Goal: Information Seeking & Learning: Learn about a topic

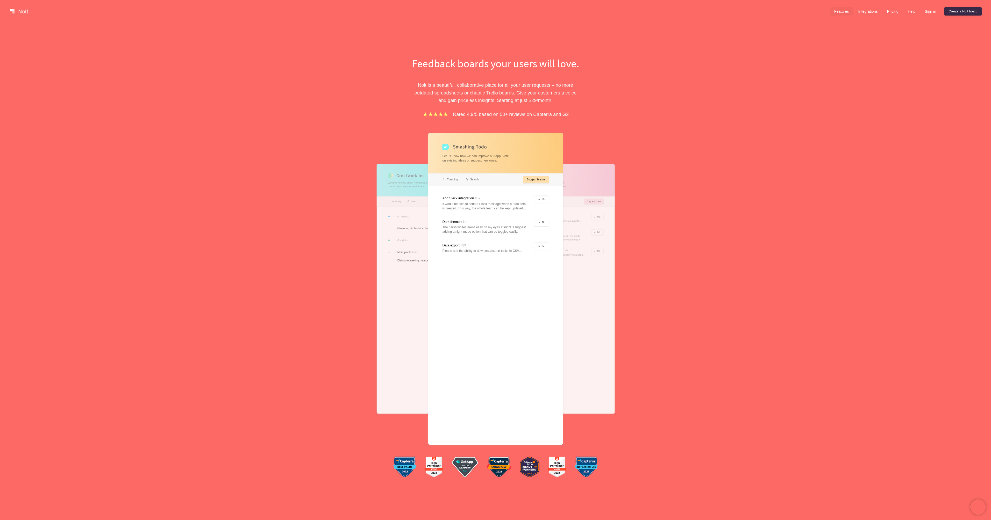
click at [841, 9] on link "Features" at bounding box center [841, 11] width 23 height 8
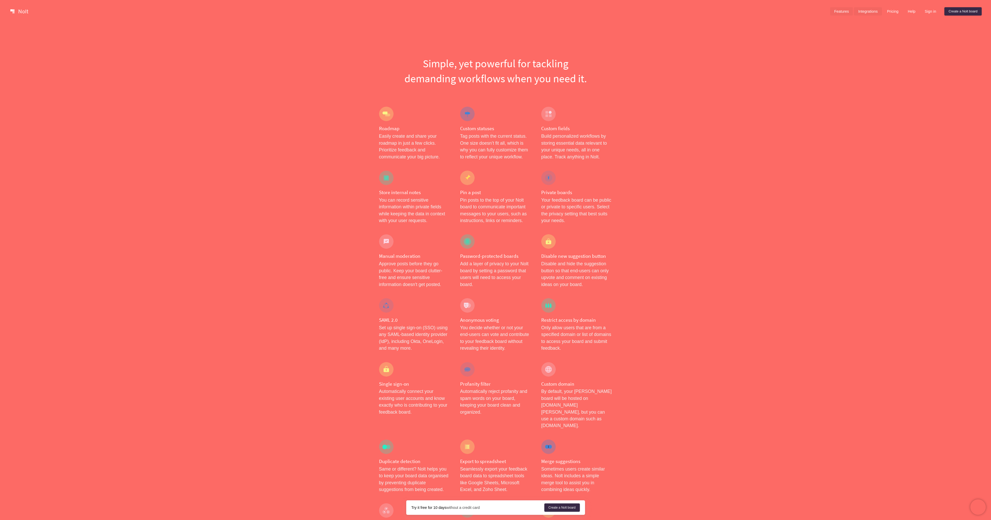
click at [867, 11] on link "Integrations" at bounding box center [868, 11] width 28 height 8
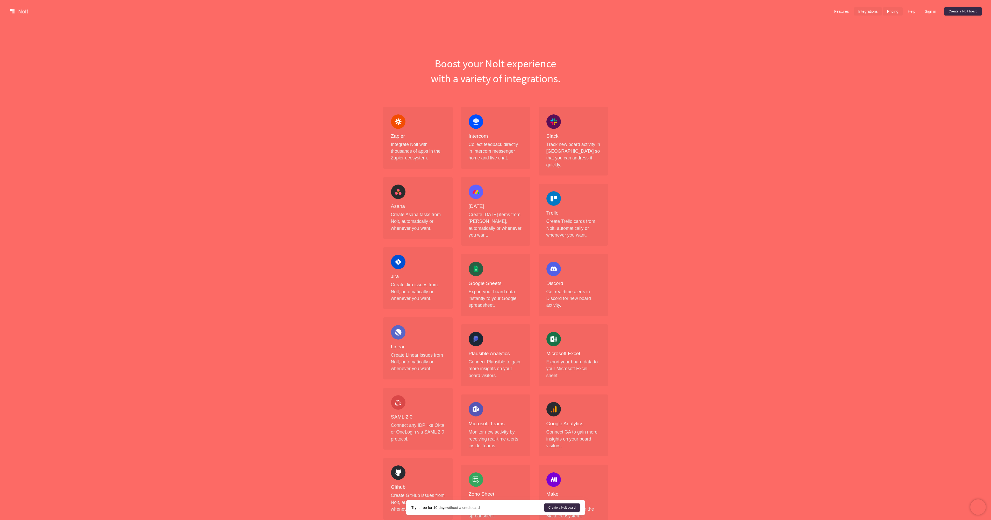
click at [892, 11] on link "Pricing" at bounding box center [893, 11] width 20 height 8
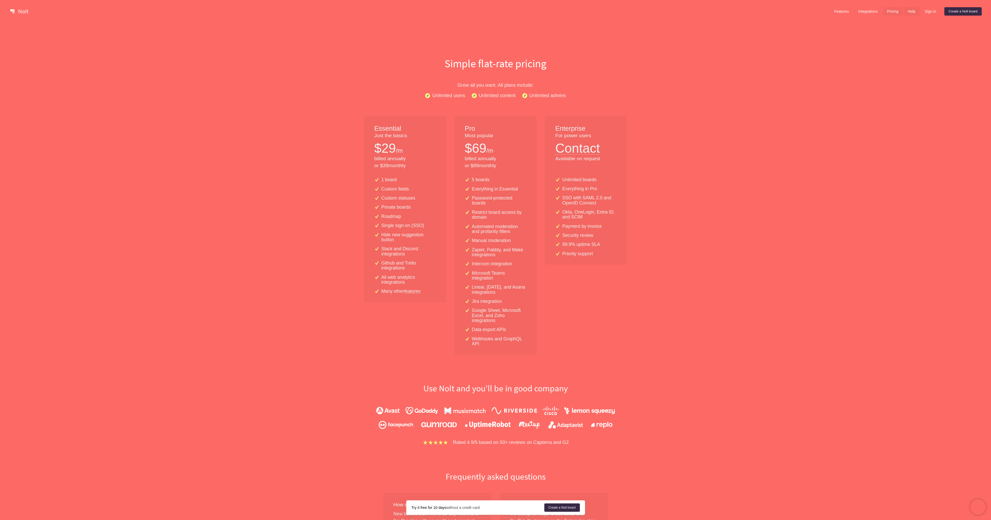
click at [910, 9] on link "Help" at bounding box center [911, 11] width 16 height 8
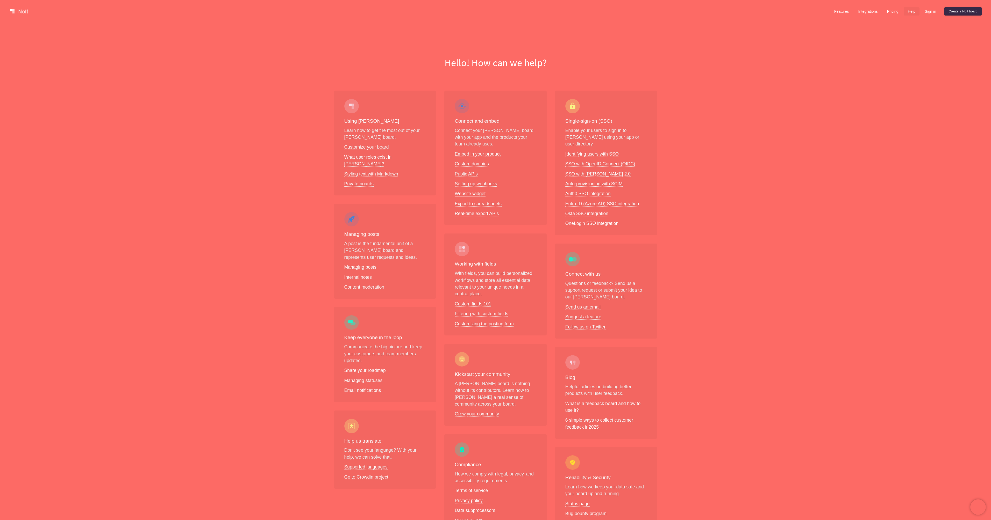
click at [468, 194] on link "Website widget" at bounding box center [470, 193] width 31 height 5
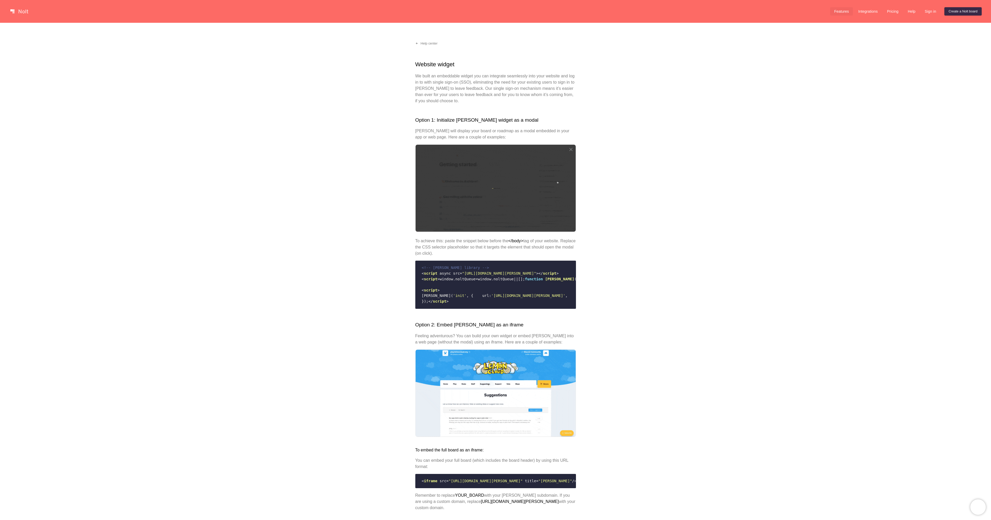
click at [843, 9] on link "Features" at bounding box center [841, 11] width 23 height 8
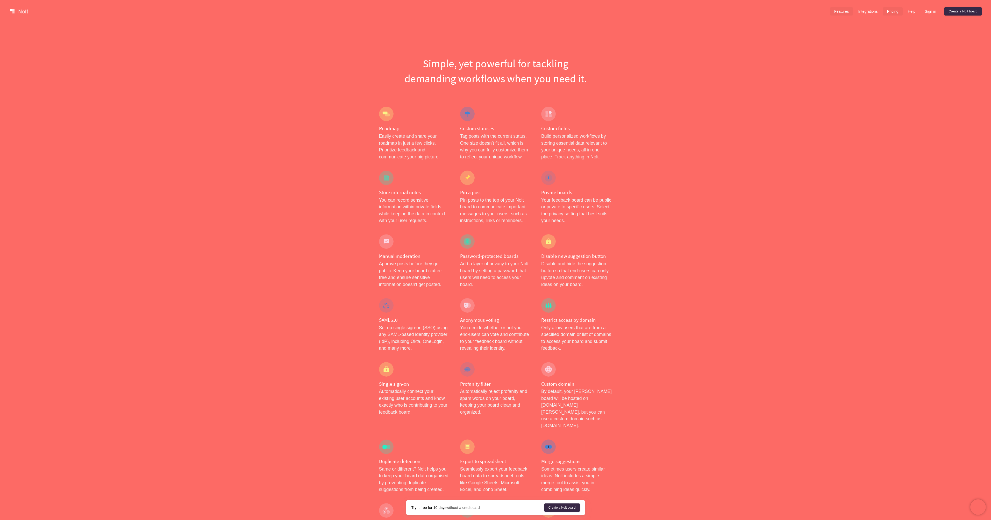
click at [889, 11] on link "Pricing" at bounding box center [893, 11] width 20 height 8
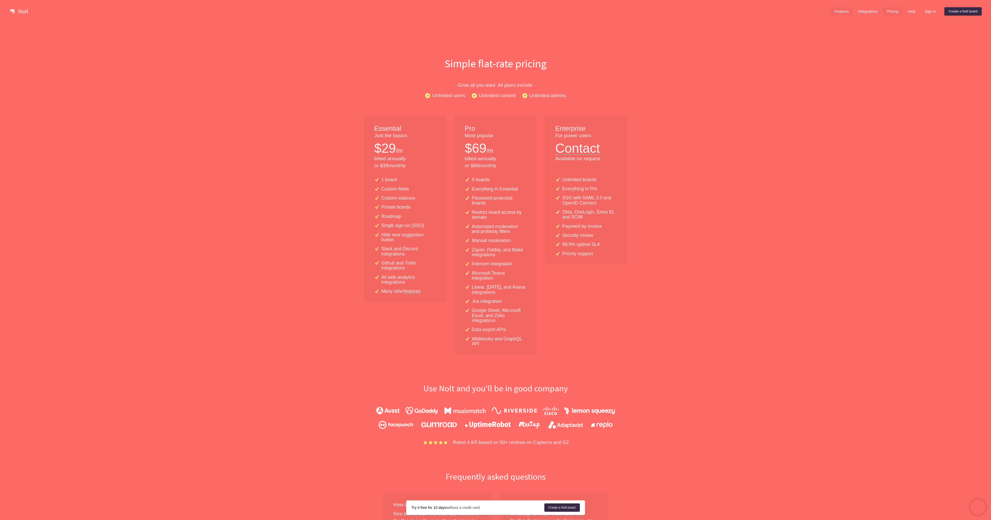
click at [841, 11] on link "Features" at bounding box center [841, 11] width 23 height 8
